Goal: Find specific page/section: Find specific page/section

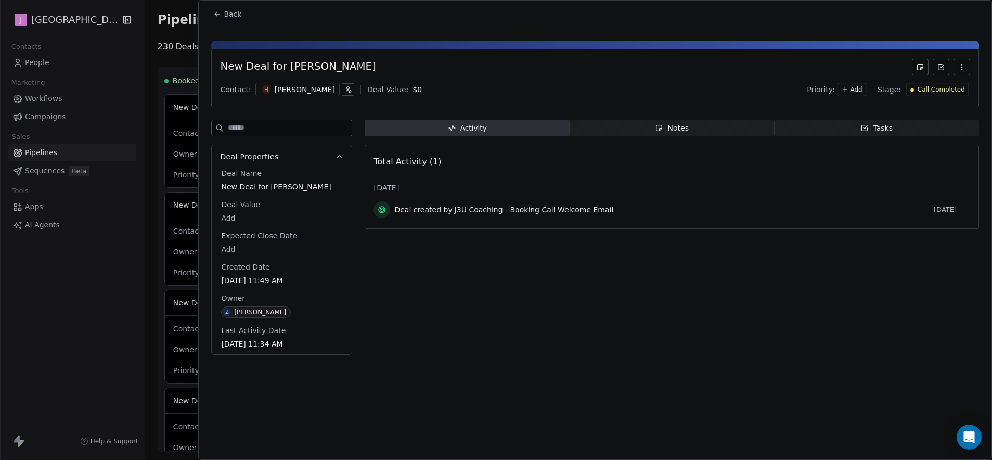
scroll to position [1464, 0]
click at [75, 63] on div at bounding box center [496, 230] width 992 height 460
click at [36, 54] on div at bounding box center [496, 230] width 992 height 460
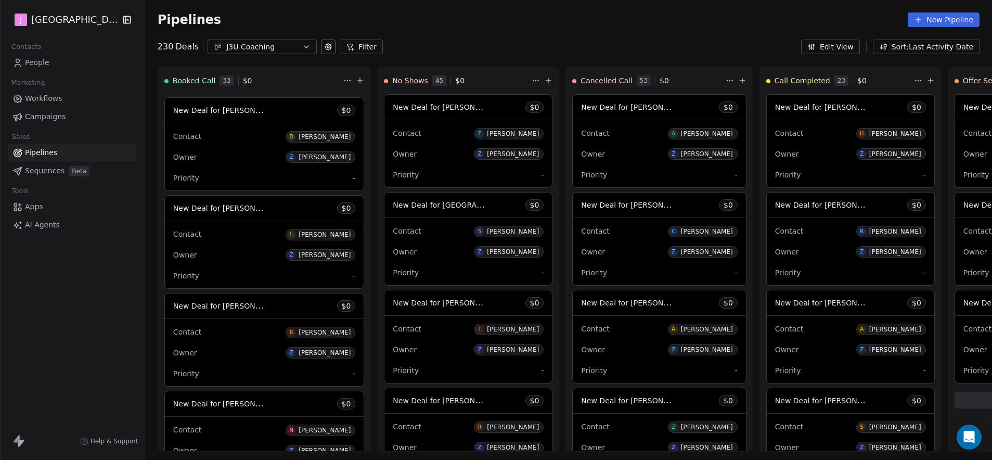
click at [40, 67] on span "People" at bounding box center [37, 62] width 24 height 11
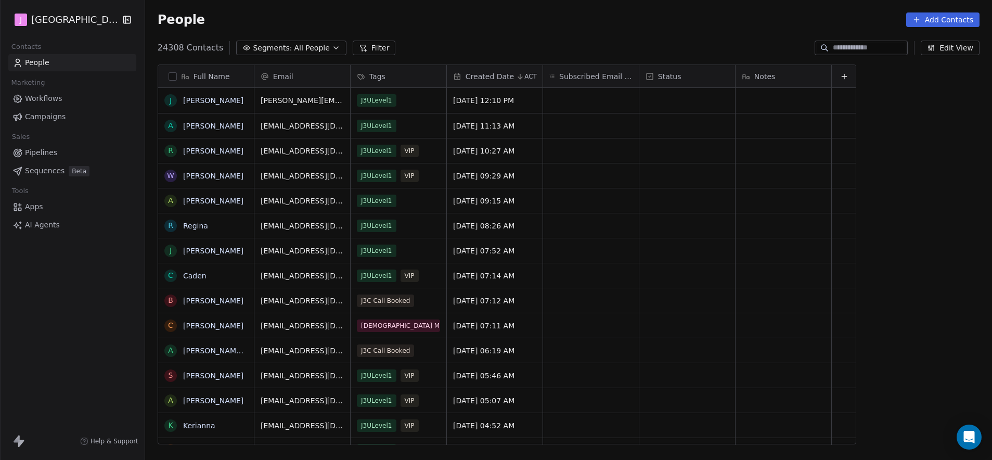
scroll to position [397, 844]
click at [859, 47] on input at bounding box center [869, 48] width 73 height 10
paste input "**********"
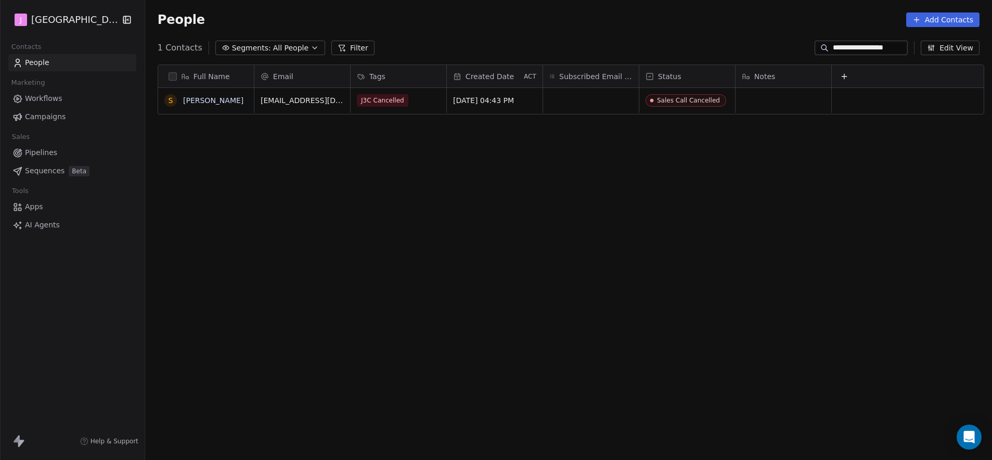
type input "**********"
click at [44, 152] on span "Pipelines" at bounding box center [41, 152] width 32 height 11
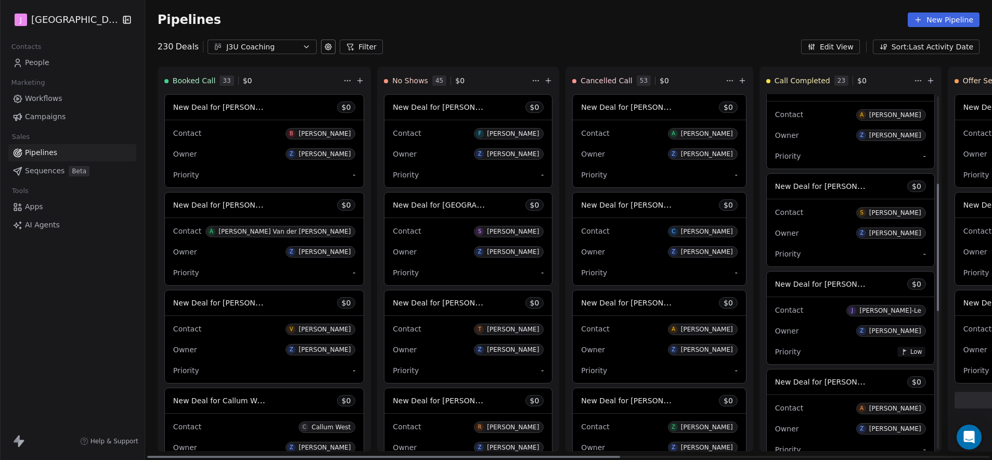
scroll to position [245, 0]
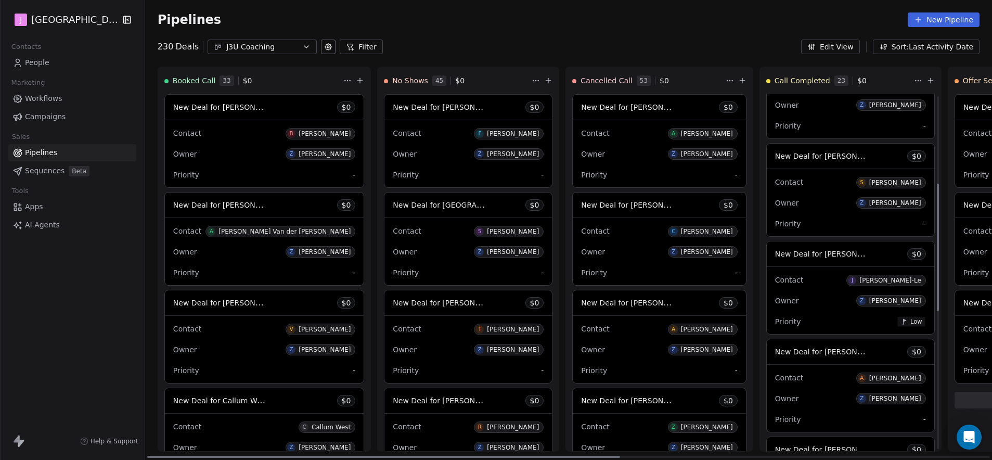
click at [810, 159] on span "New Deal for [PERSON_NAME]" at bounding box center [830, 156] width 110 height 10
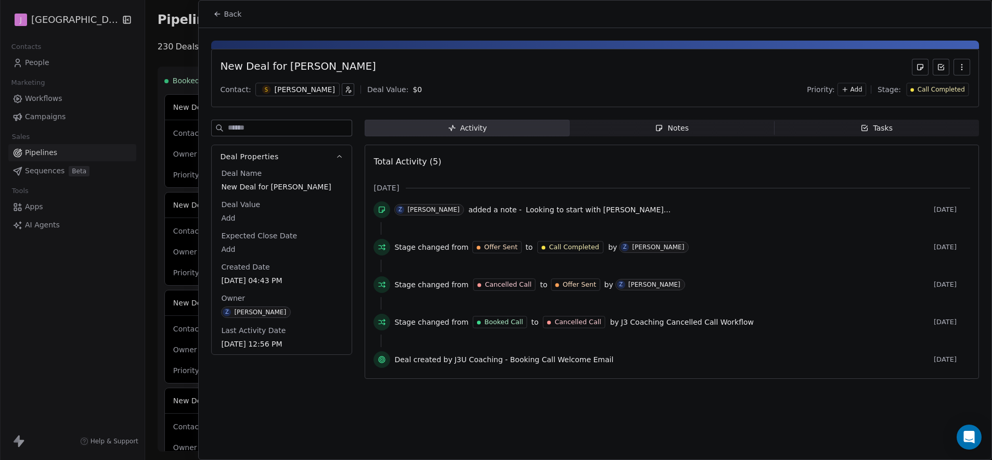
click at [674, 138] on div "Activity Activity Notes Notes Tasks Tasks Total Activity (5) [DATE] Z [PERSON_N…" at bounding box center [672, 252] width 615 height 265
click at [672, 132] on div "Notes" at bounding box center [671, 128] width 33 height 11
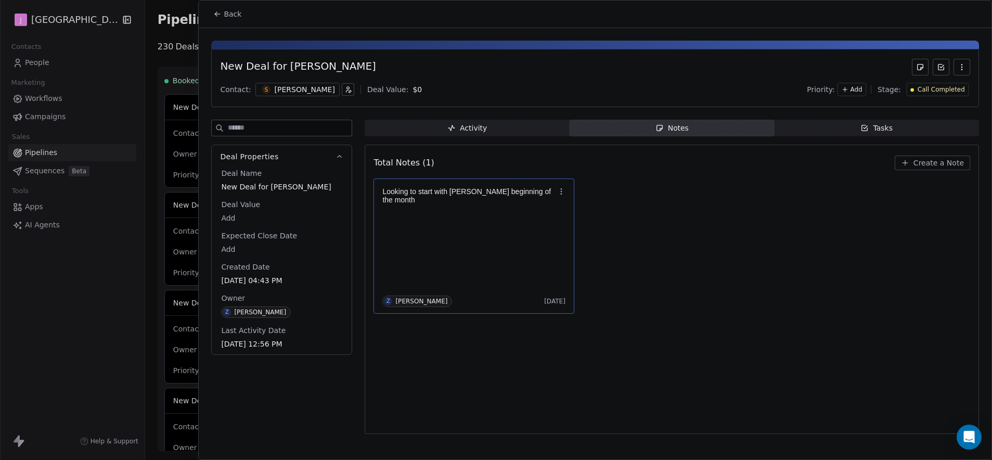
click at [468, 204] on p at bounding box center [468, 208] width 173 height 8
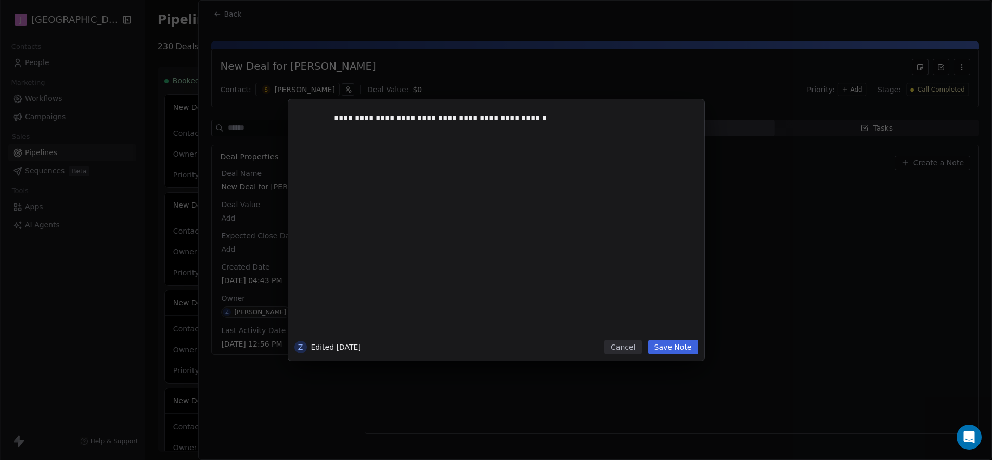
click at [632, 348] on button "Cancel" at bounding box center [623, 347] width 37 height 15
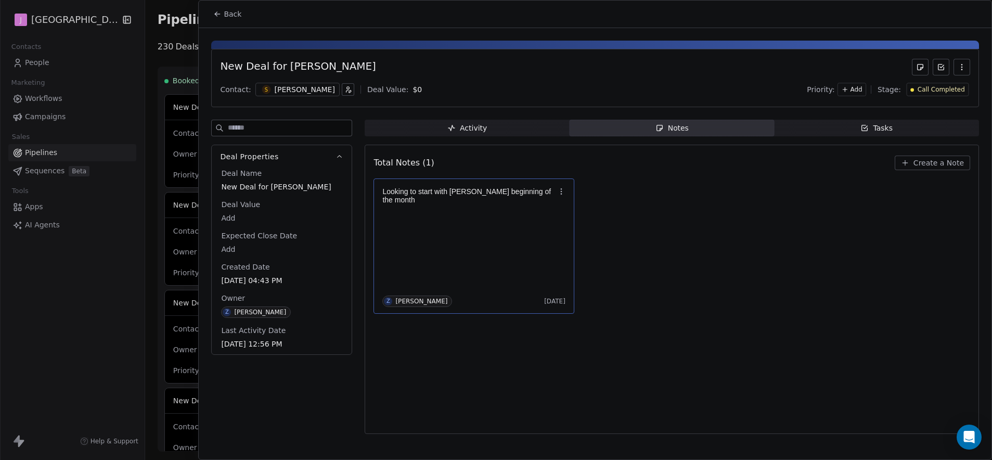
click at [231, 11] on span "Back" at bounding box center [233, 14] width 18 height 10
